Goal: Transaction & Acquisition: Purchase product/service

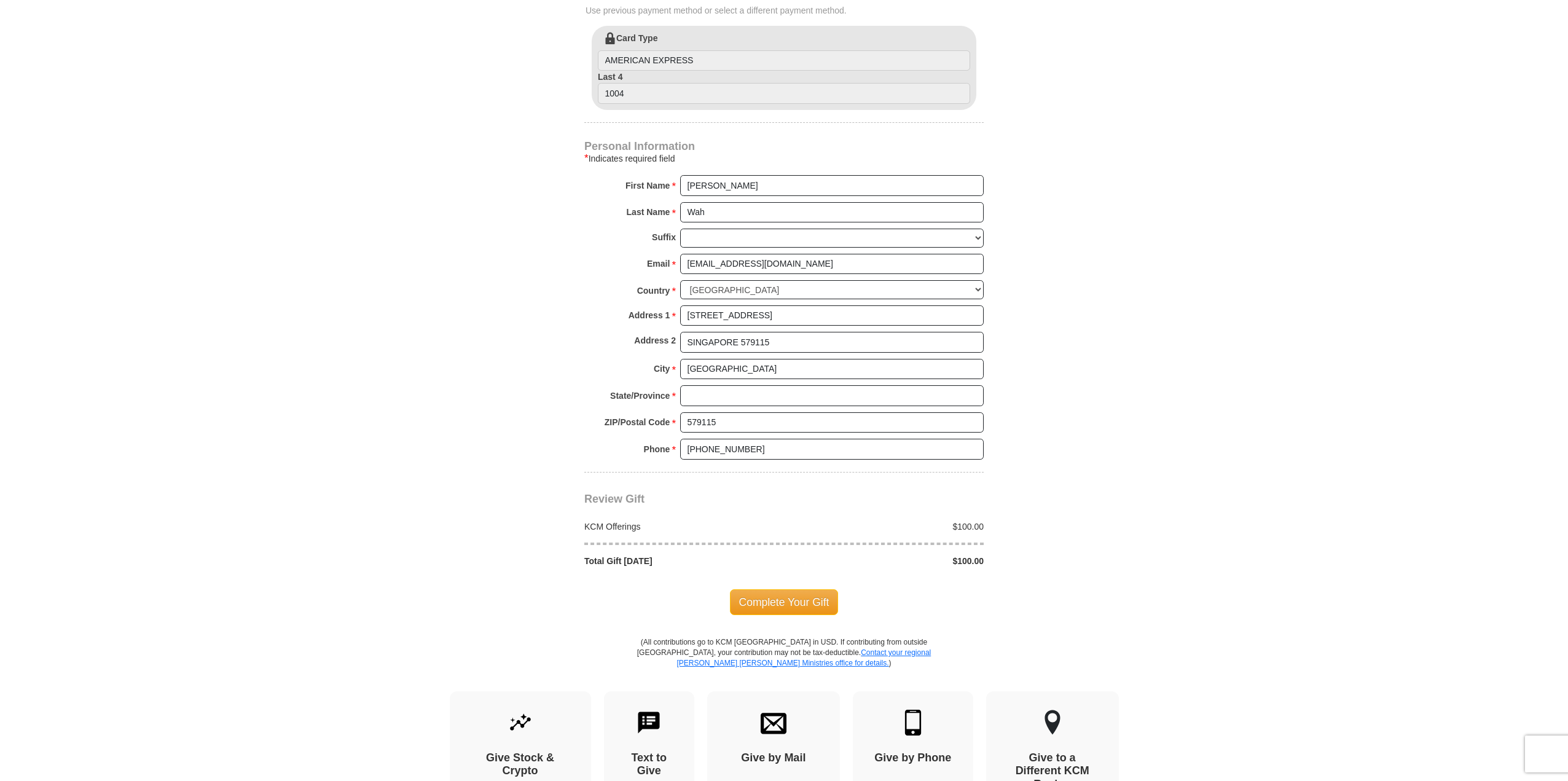
scroll to position [799, 0]
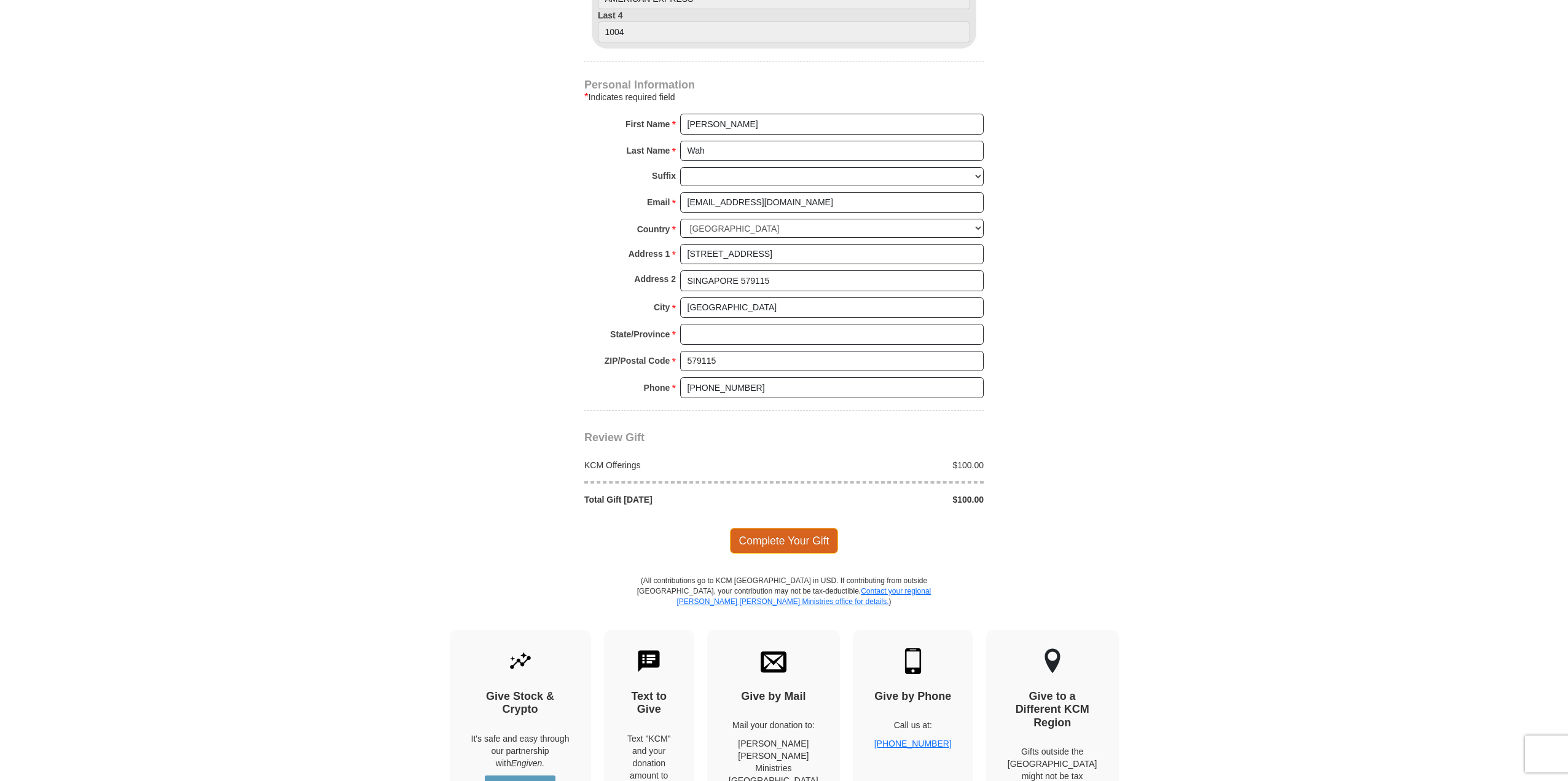
click at [803, 531] on span "Complete Your Gift" at bounding box center [784, 541] width 109 height 26
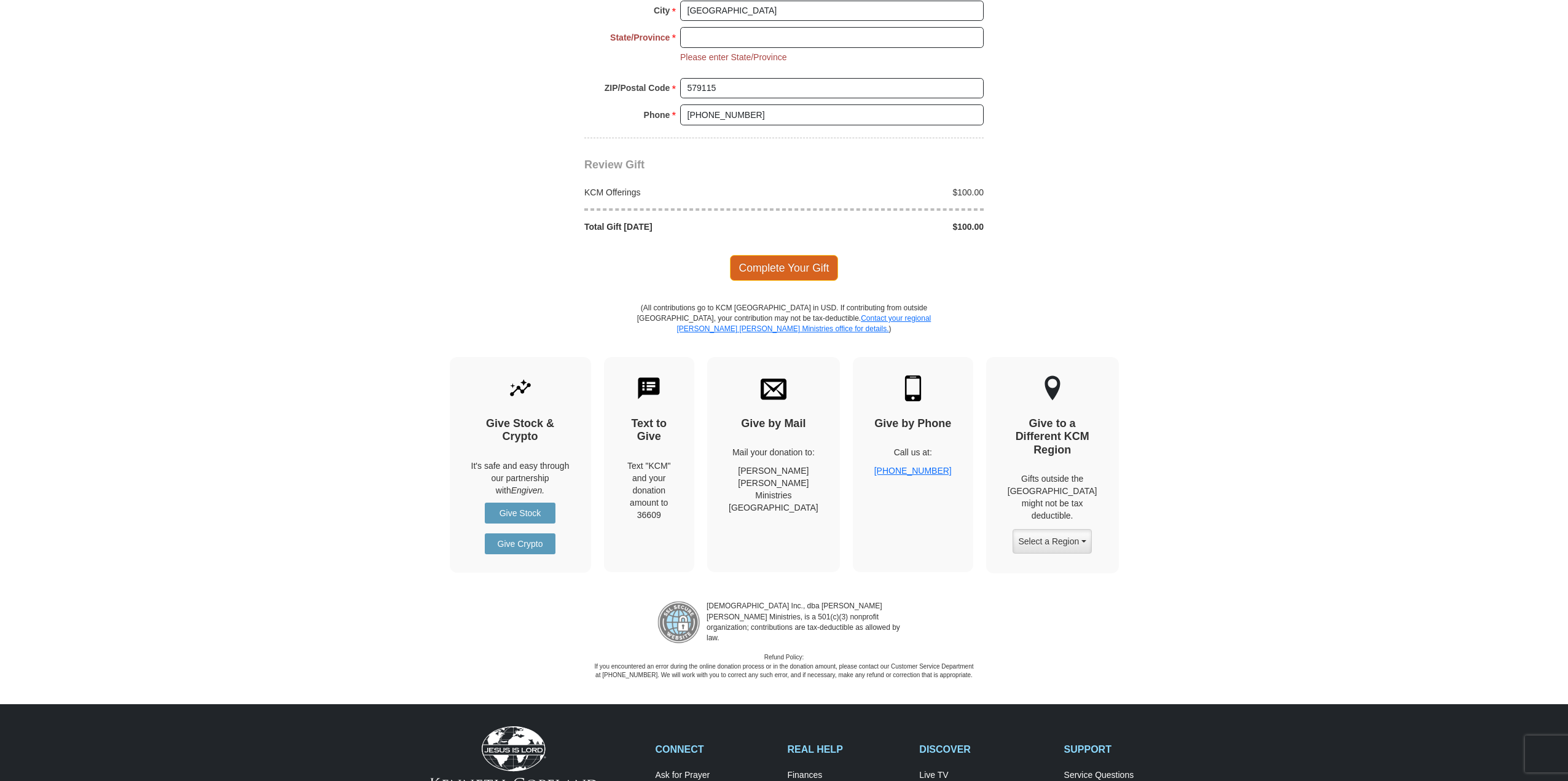
scroll to position [1106, 0]
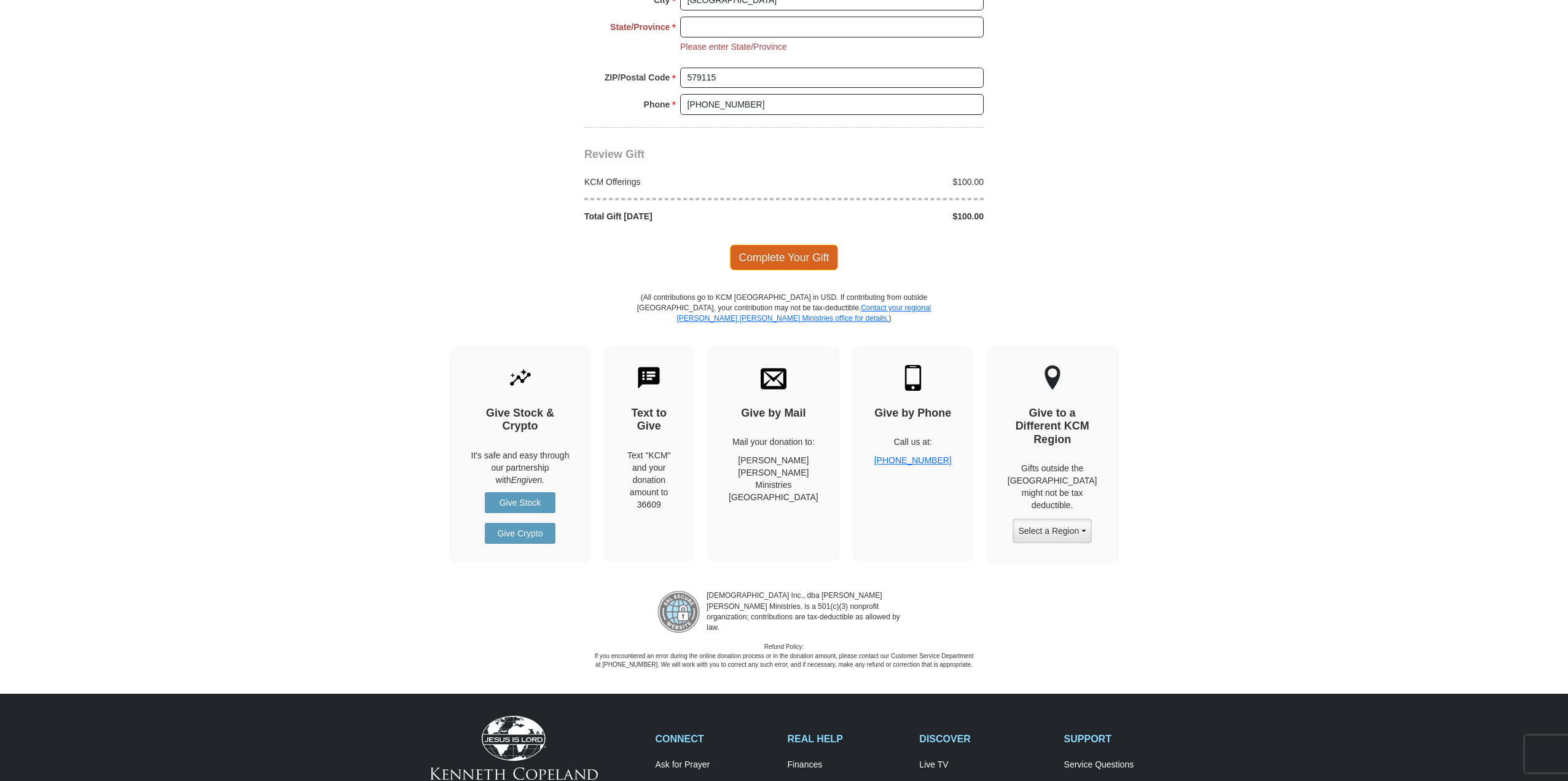
click at [786, 248] on span "Complete Your Gift" at bounding box center [784, 257] width 109 height 26
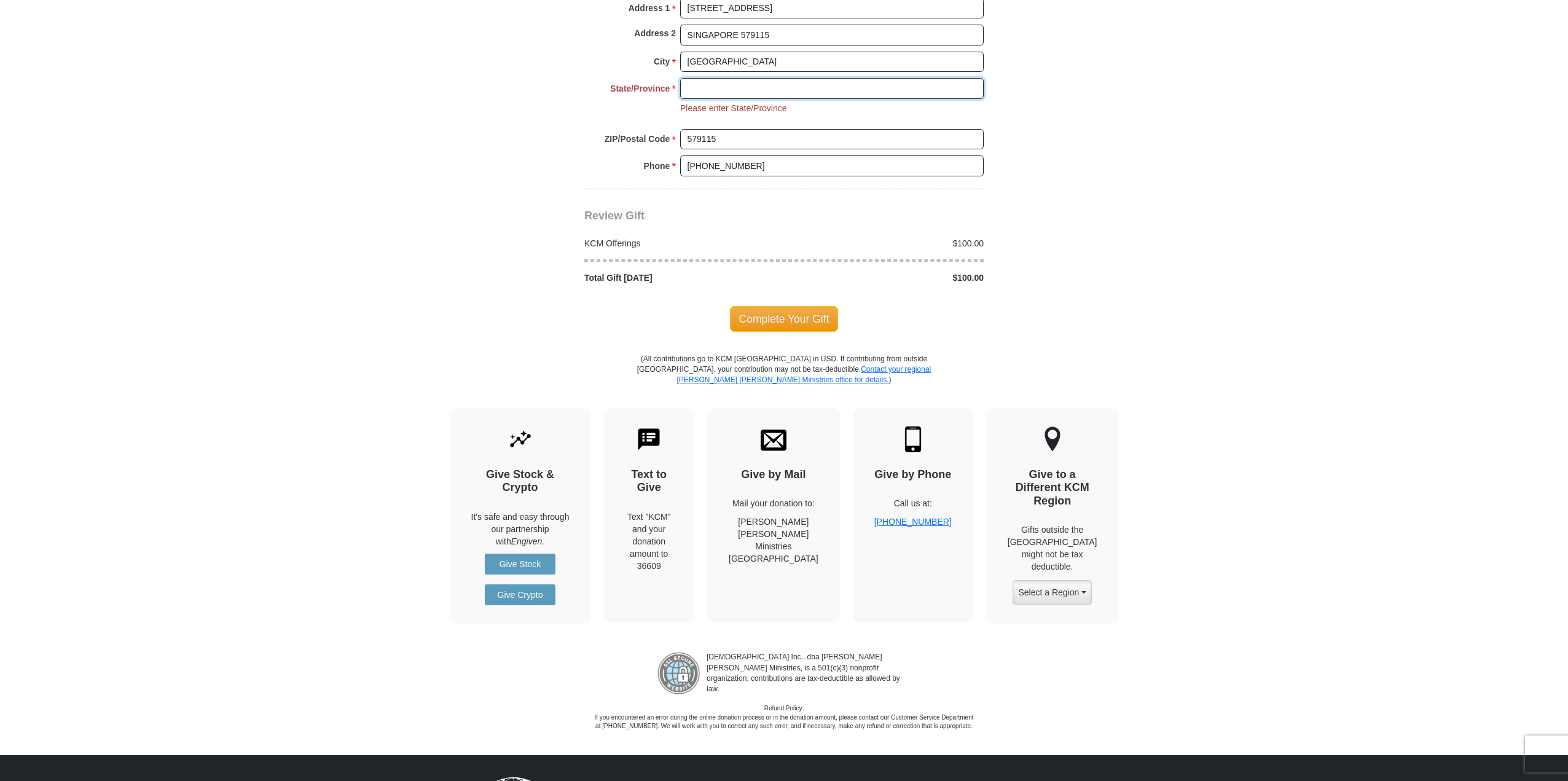
click at [730, 81] on input "State/Province *" at bounding box center [832, 89] width 303 height 21
type input "Select One"
click at [772, 313] on span "Complete Your Gift" at bounding box center [784, 319] width 109 height 26
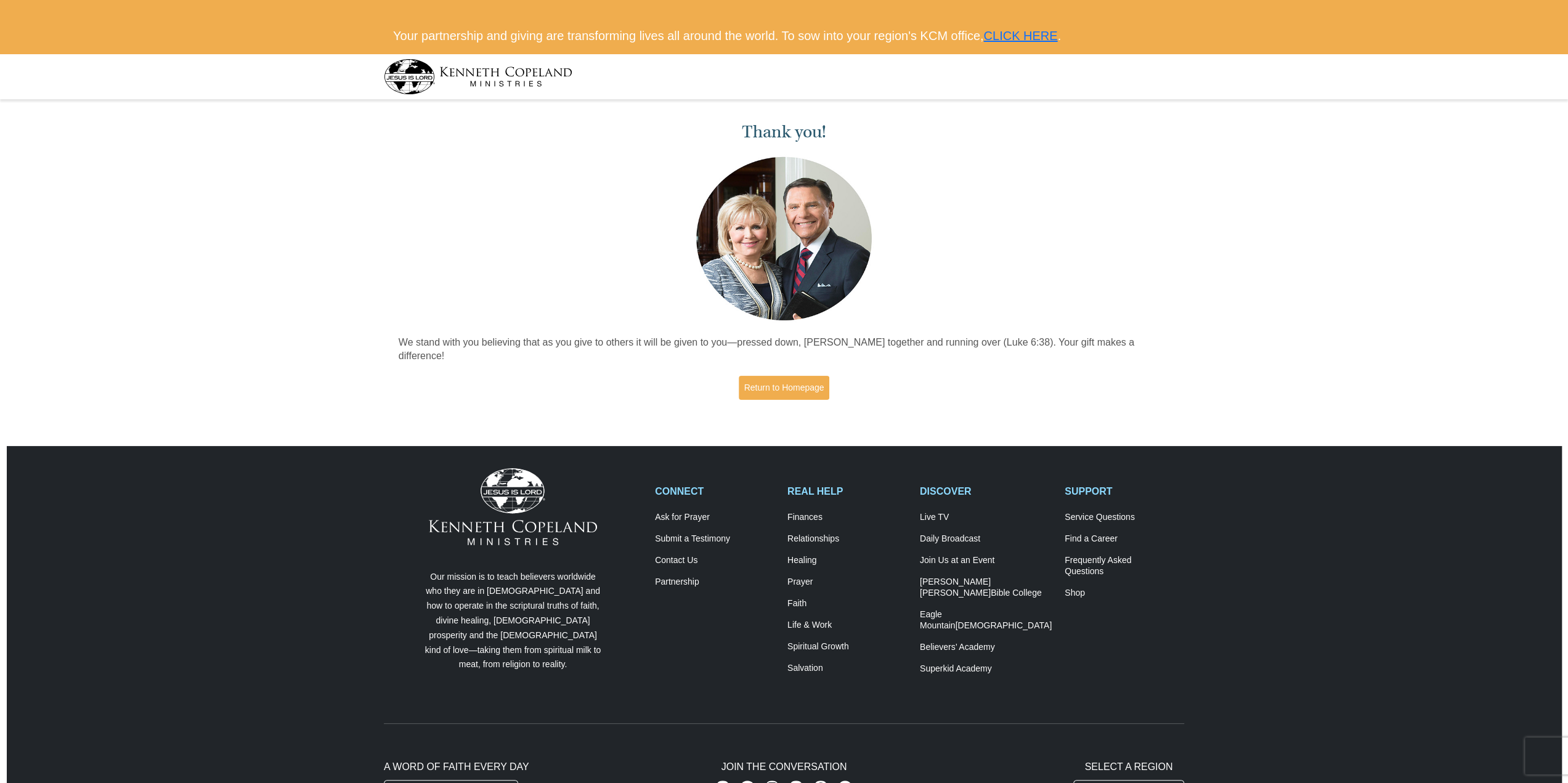
click at [1271, 295] on div "Thank you! We stand with you believing that as you give to others it will be gi…" at bounding box center [784, 263] width 1568 height 319
drag, startPoint x: 1389, startPoint y: 1, endPoint x: 1142, endPoint y: 179, distance: 304.5
click at [1141, 181] on div "Thank you! We stand with you believing that as you give to others it will be gi…" at bounding box center [784, 256] width 784 height 305
